Goal: Task Accomplishment & Management: Use online tool/utility

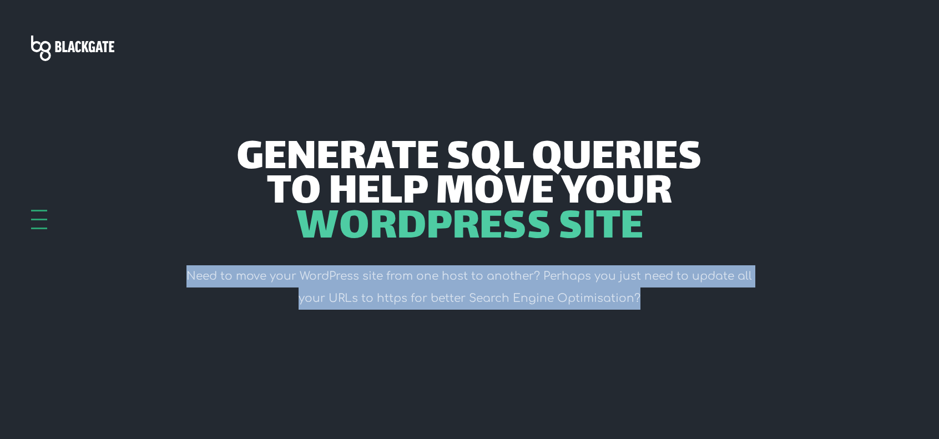
drag, startPoint x: 177, startPoint y: 274, endPoint x: 651, endPoint y: 301, distance: 474.7
click at [651, 301] on div "Generate SQL Queries to help move your WordPress Site Need to move your WordPre…" at bounding box center [468, 230] width 595 height 176
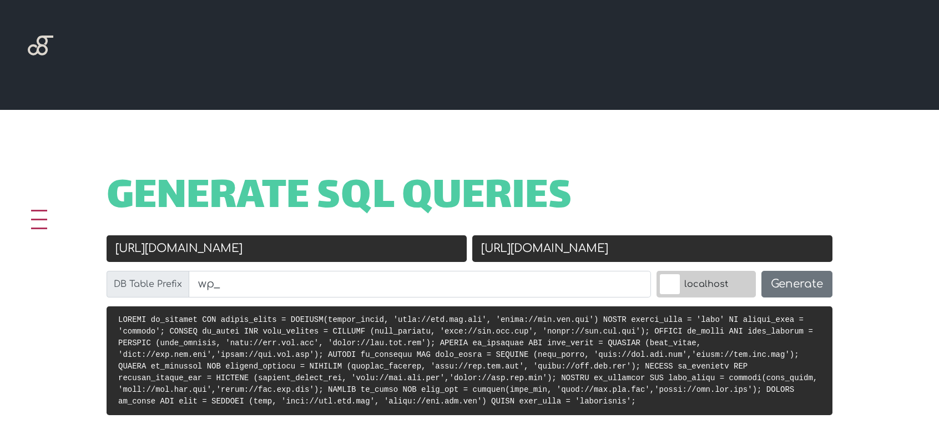
scroll to position [499, 0]
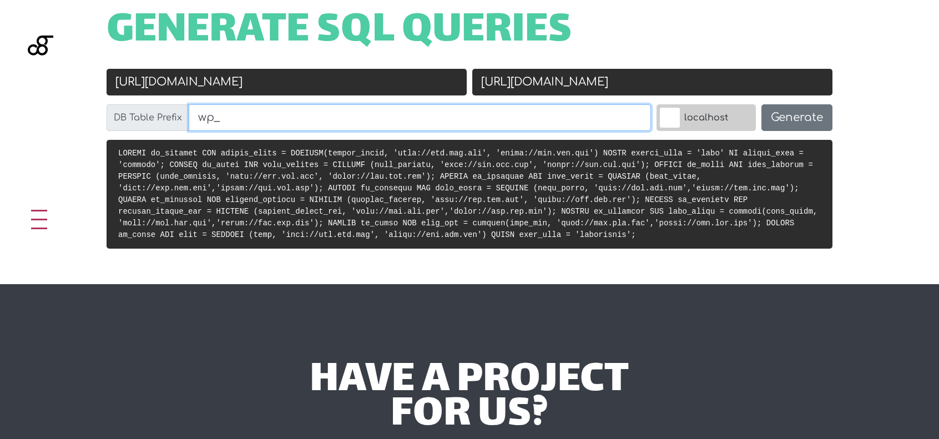
click at [204, 117] on input "wp_" at bounding box center [420, 117] width 462 height 27
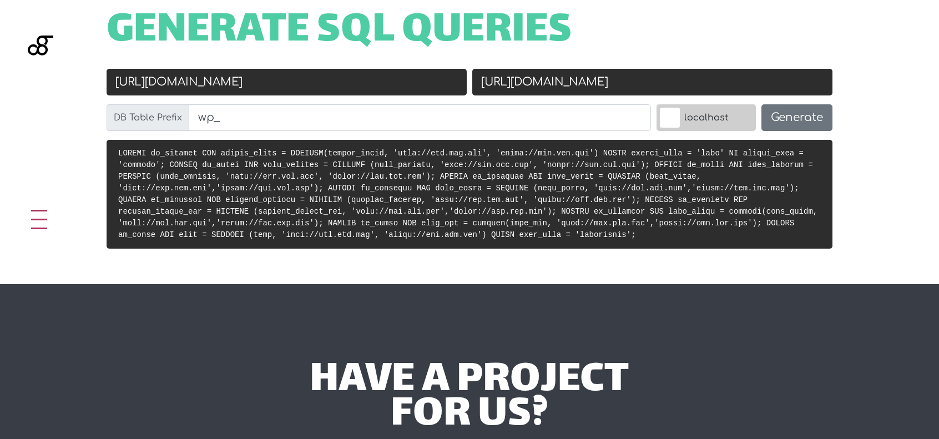
click at [208, 83] on input "[URL][DOMAIN_NAME]" at bounding box center [287, 82] width 360 height 27
paste input "localhost/lasbela"
type input "[URL]"
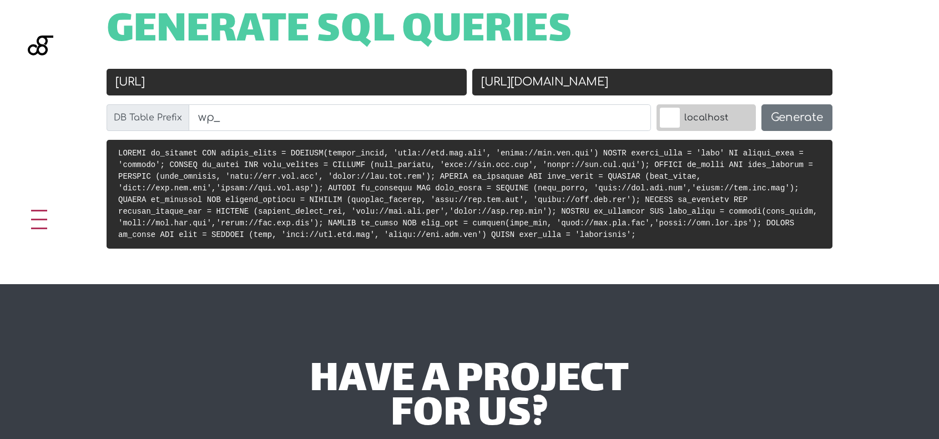
drag, startPoint x: 527, startPoint y: 79, endPoint x: 563, endPoint y: 84, distance: 35.8
click at [563, 84] on input "[URL][DOMAIN_NAME]" at bounding box center [652, 82] width 360 height 27
click at [637, 90] on input "[URL][DOMAIN_NAME]" at bounding box center [652, 82] width 360 height 27
type input "[URL][DOMAIN_NAME]"
click at [789, 115] on button "Generate" at bounding box center [796, 117] width 71 height 27
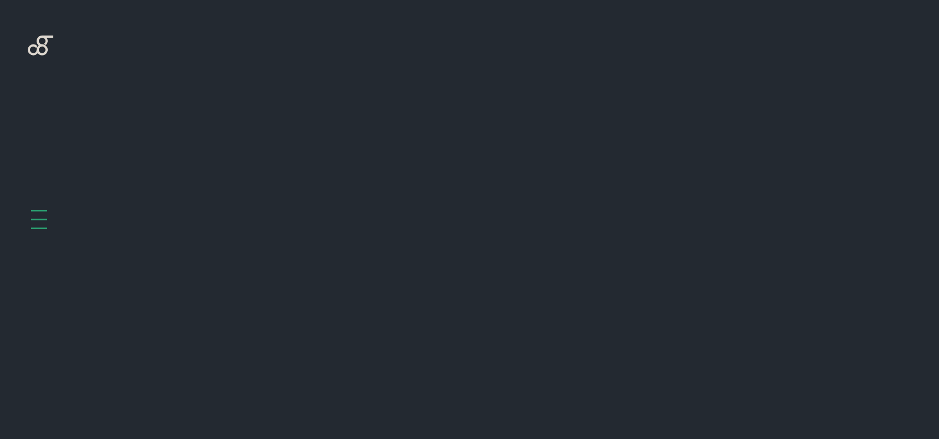
scroll to position [443, 0]
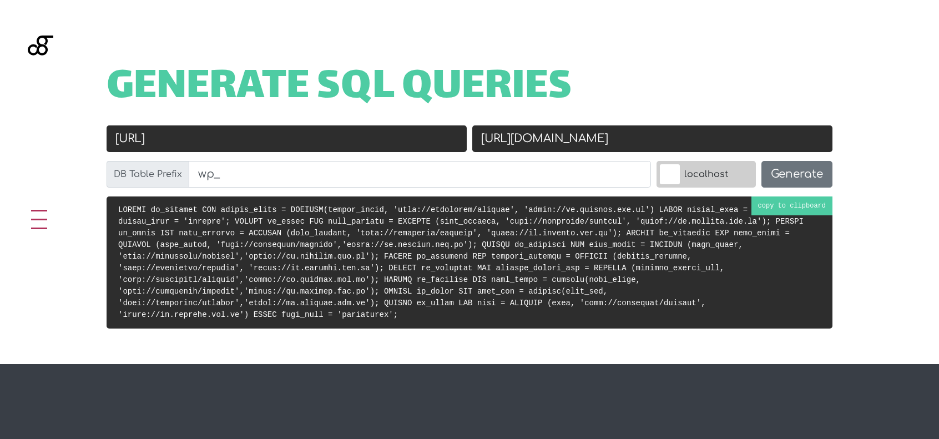
click at [117, 209] on pre at bounding box center [470, 262] width 726 height 132
